Goal: Task Accomplishment & Management: Use online tool/utility

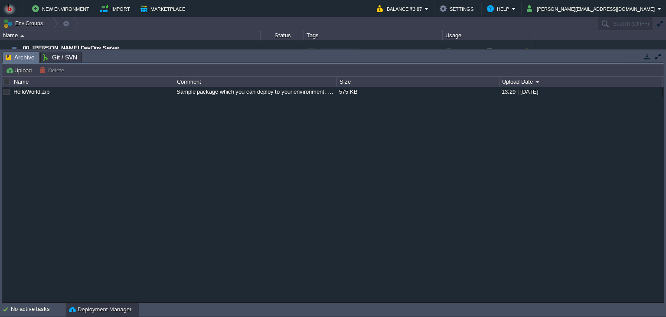
click at [643, 61] on td at bounding box center [647, 56] width 11 height 10
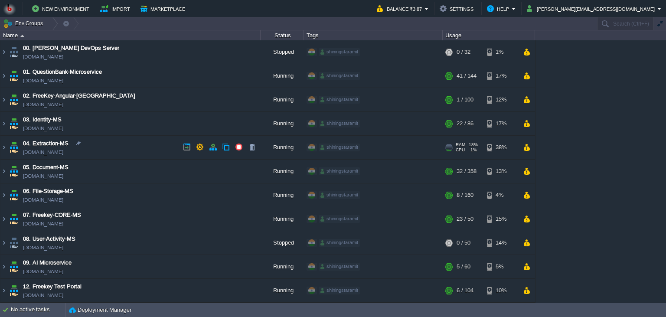
scroll to position [165, 0]
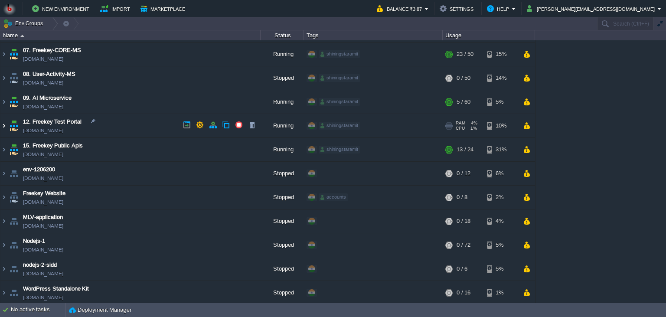
click at [2, 124] on img at bounding box center [3, 125] width 7 height 23
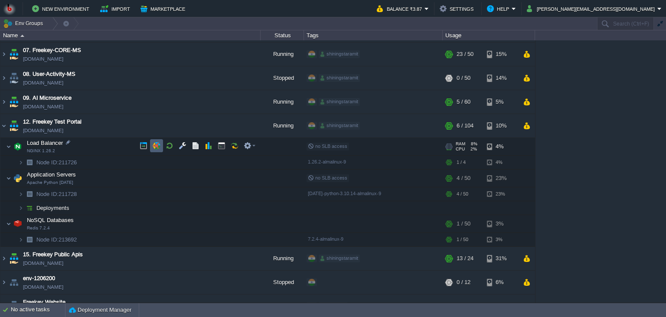
click at [155, 144] on button "button" at bounding box center [157, 146] width 8 height 8
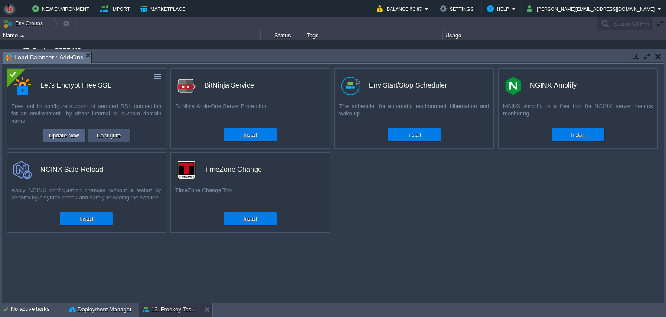
click at [110, 133] on button "Configure" at bounding box center [108, 135] width 29 height 10
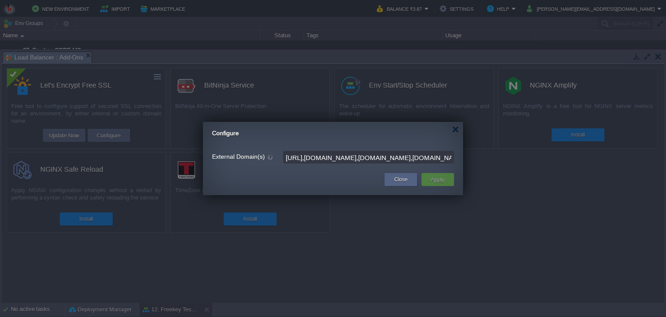
click at [335, 158] on input "[URL],[DOMAIN_NAME],[DOMAIN_NAME],[DOMAIN_NAME],[DOMAIN_NAME],[DOMAIN_NAME]" at bounding box center [368, 157] width 171 height 13
drag, startPoint x: 284, startPoint y: 157, endPoint x: 512, endPoint y: 158, distance: 228.1
click at [454, 158] on form "External Domain(s) [URL],[DOMAIN_NAME],[DOMAIN_NAME],[DOMAIN_NAME],[DOMAIN_NAME…" at bounding box center [333, 157] width 242 height 16
click at [448, 159] on input "[URL],[DOMAIN_NAME],[DOMAIN_NAME],[DOMAIN_NAME],[DOMAIN_NAME],[DOMAIN_NAME]" at bounding box center [368, 157] width 171 height 13
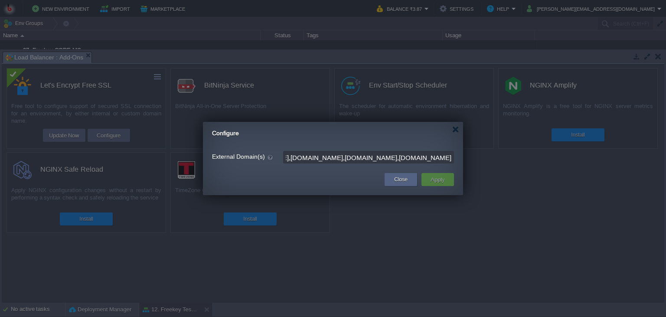
drag, startPoint x: 448, startPoint y: 159, endPoint x: 573, endPoint y: 144, distance: 125.8
click at [454, 151] on input "[URL],[DOMAIN_NAME],[DOMAIN_NAME],[DOMAIN_NAME],[DOMAIN_NAME],[DOMAIN_NAME]" at bounding box center [368, 157] width 171 height 13
click at [452, 151] on input "[URL],[DOMAIN_NAME],[DOMAIN_NAME],[DOMAIN_NAME],[DOMAIN_NAME],[DOMAIN_NAME]" at bounding box center [368, 157] width 171 height 13
paste input "[DOMAIN_NAME]"
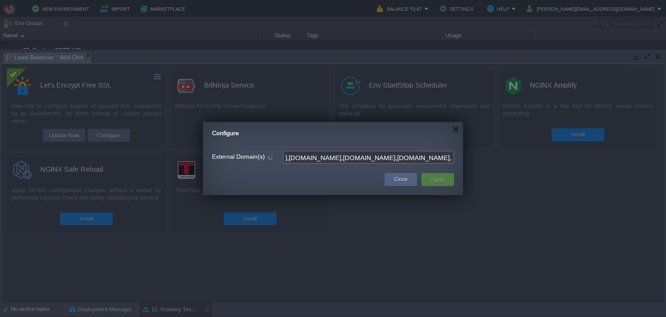
type input "[URL],[DOMAIN_NAME],[DOMAIN_NAME],[DOMAIN_NAME],[DOMAIN_NAME],[DOMAIN_NAME],[DO…"
click at [433, 183] on button "Apply" at bounding box center [438, 179] width 20 height 10
